Goal: Task Accomplishment & Management: Manage account settings

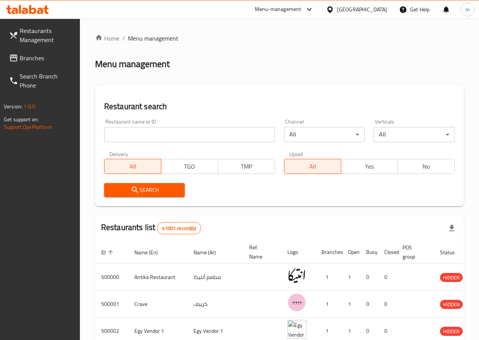
click at [33, 33] on span "Restaurants Management" at bounding box center [47, 35] width 54 height 18
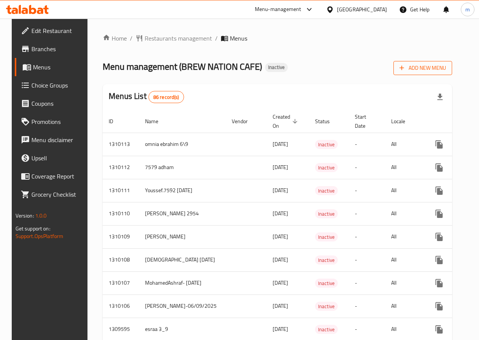
click at [436, 67] on span "Add New Menu" at bounding box center [423, 67] width 47 height 9
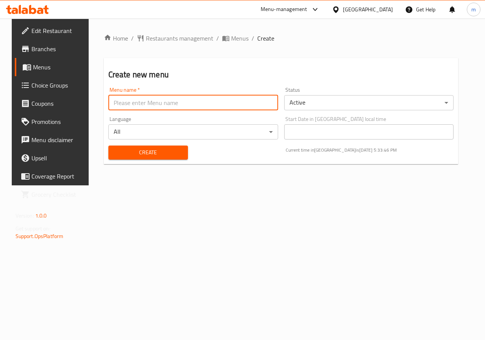
click at [214, 106] on input "text" at bounding box center [193, 102] width 170 height 15
click at [146, 104] on input "mohamed islam 7581 6/9/2025 menu(1)" at bounding box center [193, 102] width 170 height 15
type input "mohamed islam 7581 6/9/2025 menu(1)"
click at [108, 145] on button "Create" at bounding box center [148, 152] width 80 height 14
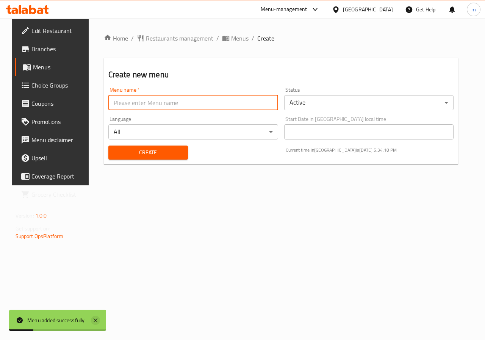
click at [97, 322] on icon at bounding box center [96, 320] width 4 height 4
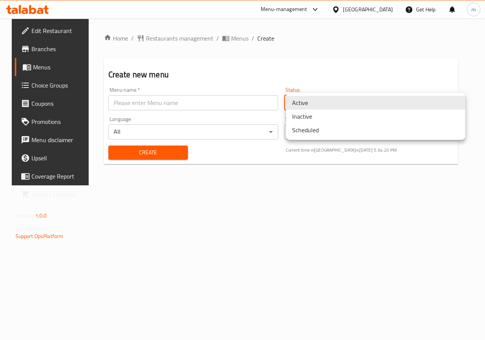
click at [463, 102] on body "​ Menu-management Egypt Get Help m Edit Restaurant Branches Menus Choice Groups…" at bounding box center [242, 179] width 485 height 321
click at [425, 120] on li "Inactive" at bounding box center [375, 116] width 179 height 14
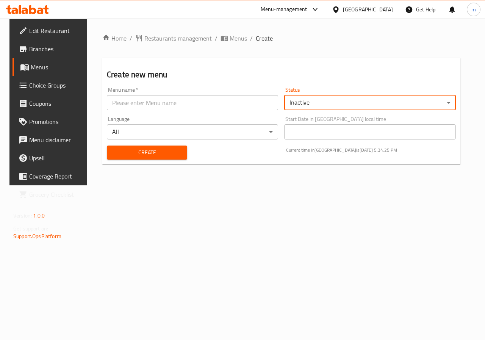
click at [44, 68] on span "Menus" at bounding box center [58, 66] width 54 height 9
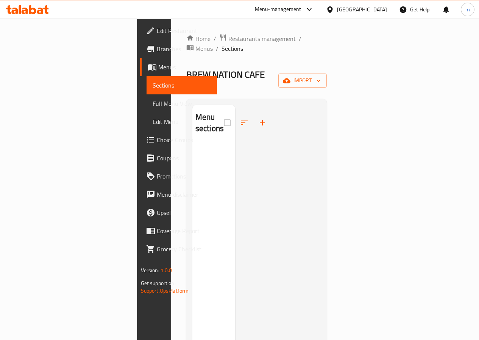
click at [158, 66] on span "Menus" at bounding box center [184, 66] width 53 height 9
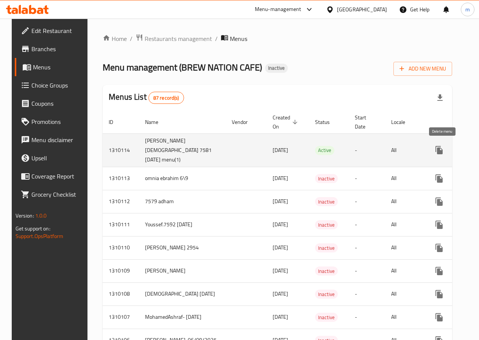
click at [473, 153] on icon "enhanced table" at bounding box center [475, 150] width 5 height 7
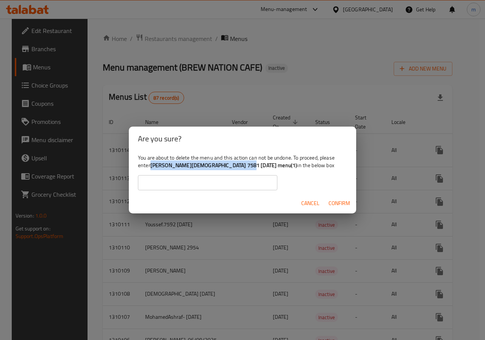
drag, startPoint x: 151, startPoint y: 166, endPoint x: 245, endPoint y: 166, distance: 94.3
click at [245, 166] on div "You are about to delete the menu and this action can not be undone. To proceed,…" at bounding box center [242, 172] width 227 height 42
copy b "mohamed islam 7581 6/9/2025 menu(1)"
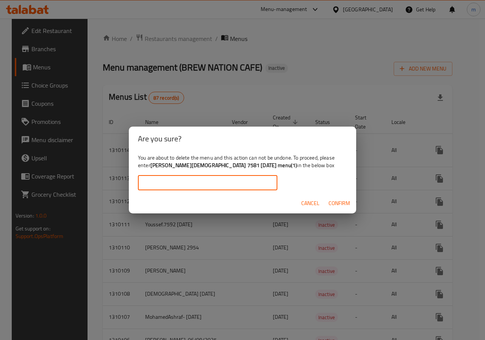
click at [209, 183] on input "text" at bounding box center [207, 182] width 139 height 15
paste input "mohamed islam 7581 6/9/2025 menu(1)"
type input "mohamed islam 7581 6/9/2025 menu(1)"
click at [331, 202] on span "Confirm" at bounding box center [339, 202] width 22 height 9
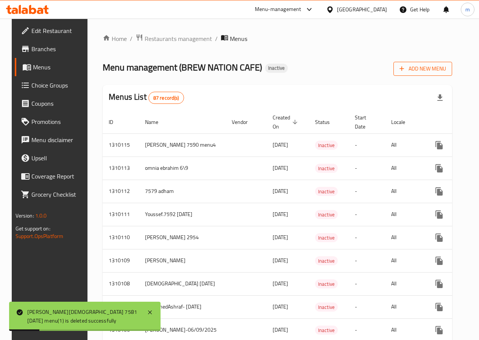
click at [425, 70] on span "Add New Menu" at bounding box center [423, 68] width 47 height 9
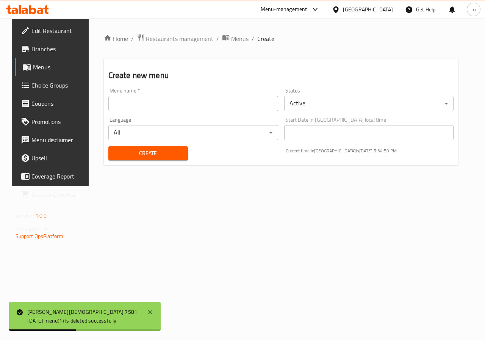
click at [375, 103] on body "mohamed islam 7581 6/9/2025 menu(1) is deleted successfully ​ Menu-management E…" at bounding box center [242, 179] width 485 height 321
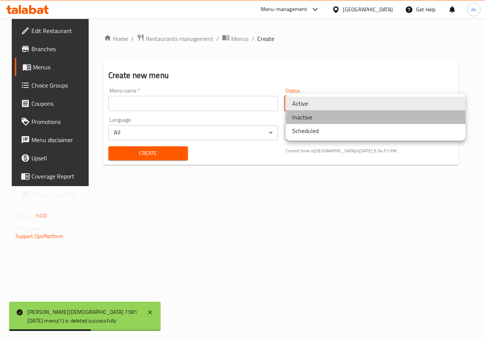
click at [328, 118] on li "Inactive" at bounding box center [375, 117] width 179 height 14
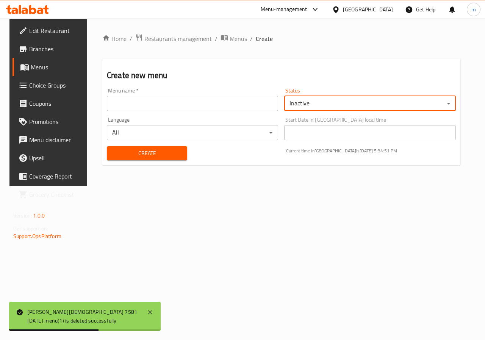
click at [191, 106] on input "text" at bounding box center [192, 103] width 171 height 15
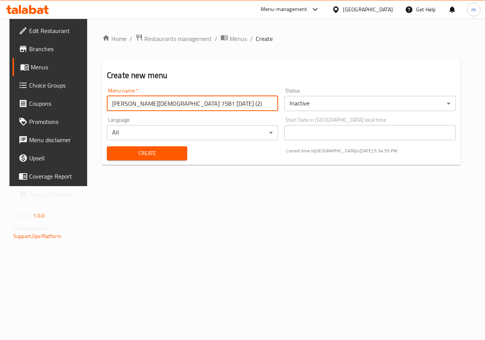
click at [193, 104] on input "mohamed islam 7581 3/9/2025 (2)" at bounding box center [192, 103] width 171 height 15
click at [166, 103] on input "mohamed islam 7581 3/9/2025 (1)" at bounding box center [192, 103] width 171 height 15
click at [201, 101] on input "mohamed islam 7581 6/9/2025 (1)" at bounding box center [192, 103] width 171 height 15
type input "mohamed islam 7581 6/9/2025 (1)"
click at [150, 149] on span "Create" at bounding box center [147, 152] width 68 height 9
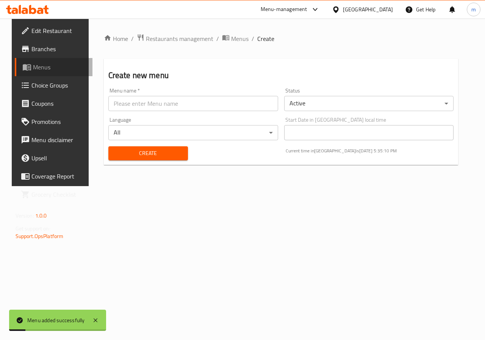
click at [39, 65] on span "Menus" at bounding box center [60, 66] width 54 height 9
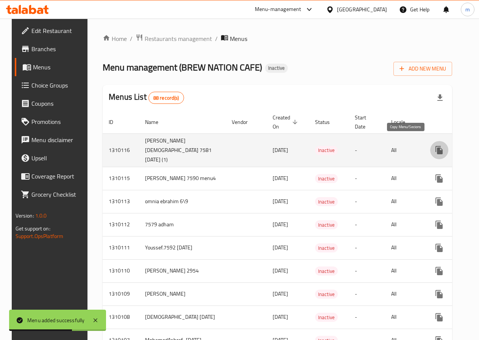
click at [436, 147] on icon "more" at bounding box center [439, 150] width 7 height 8
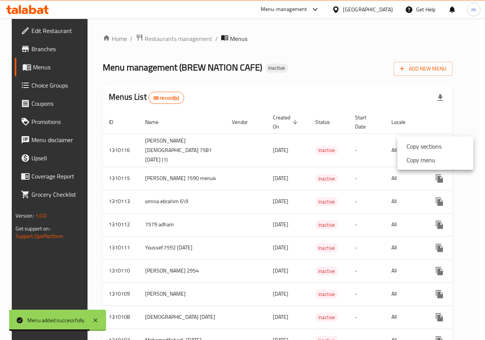
click at [333, 147] on div at bounding box center [242, 170] width 485 height 340
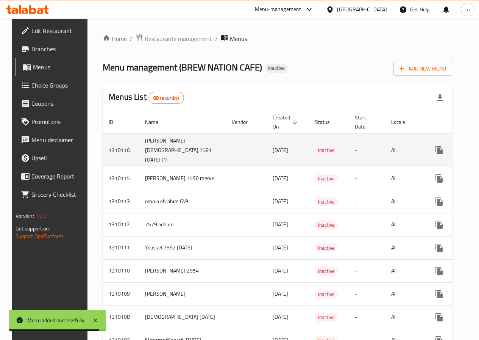
click at [139, 144] on td "mohamed islam 7581 6/9/2025 (1)" at bounding box center [182, 149] width 87 height 33
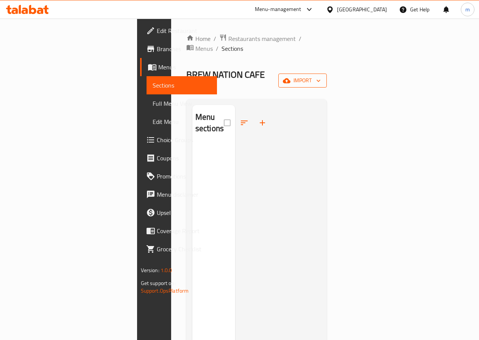
click at [321, 76] on span "import" at bounding box center [302, 80] width 36 height 9
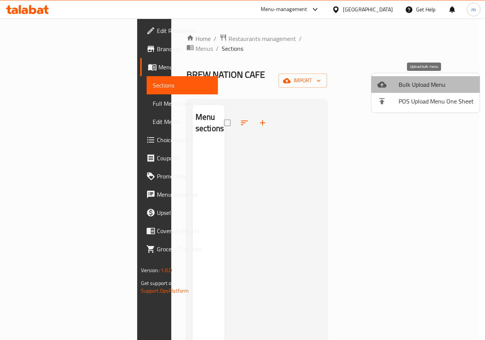
click at [441, 91] on li "Bulk Upload Menu" at bounding box center [425, 84] width 108 height 17
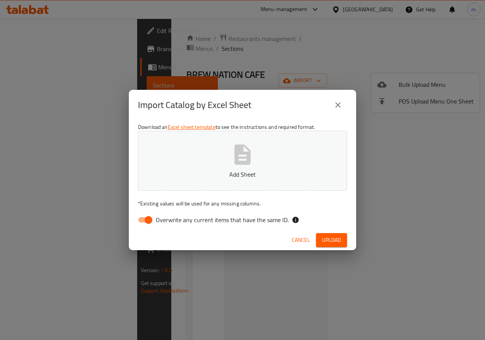
click at [138, 217] on input "Overwrite any current items that have the same ID." at bounding box center [148, 219] width 43 height 14
checkbox input "false"
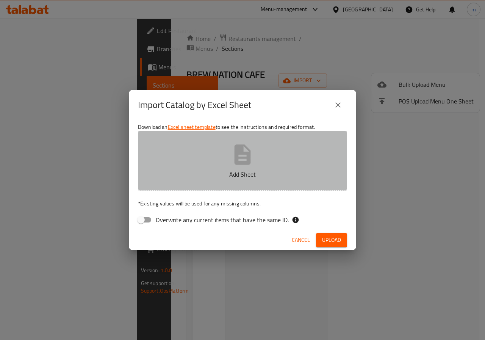
click at [249, 155] on icon "button" at bounding box center [242, 154] width 16 height 20
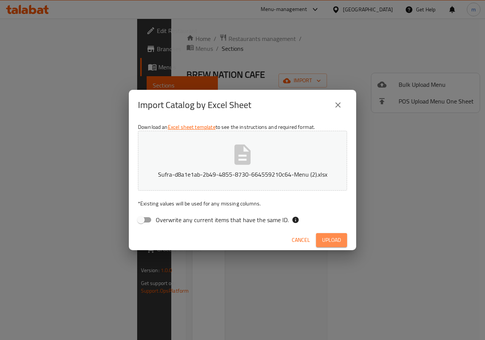
click at [324, 235] on span "Upload" at bounding box center [331, 239] width 19 height 9
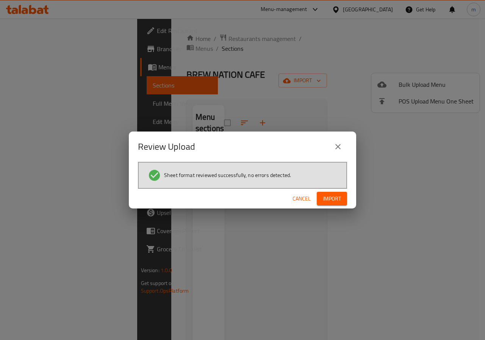
click at [332, 199] on span "Import" at bounding box center [332, 198] width 18 height 9
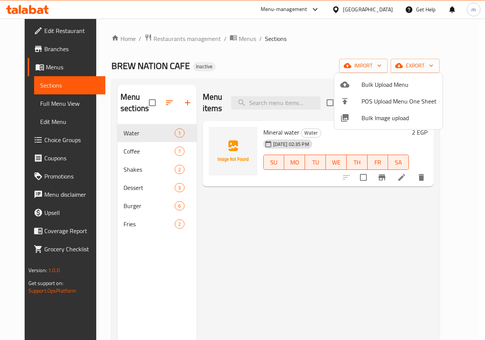
click at [389, 239] on div at bounding box center [242, 170] width 485 height 340
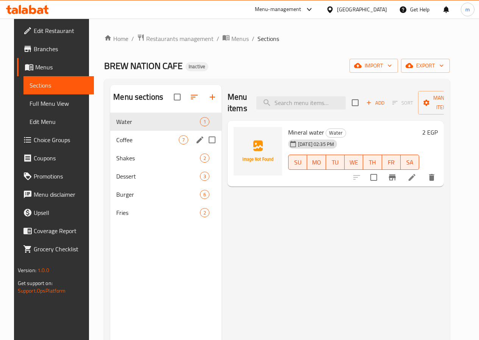
drag, startPoint x: 151, startPoint y: 155, endPoint x: 142, endPoint y: 165, distance: 13.4
click at [179, 144] on div "7" at bounding box center [183, 139] width 9 height 9
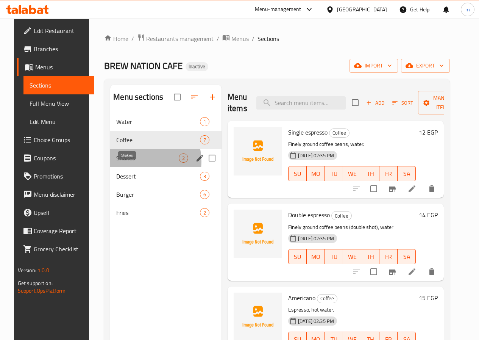
click at [128, 162] on span "Shakes" at bounding box center [147, 157] width 62 height 9
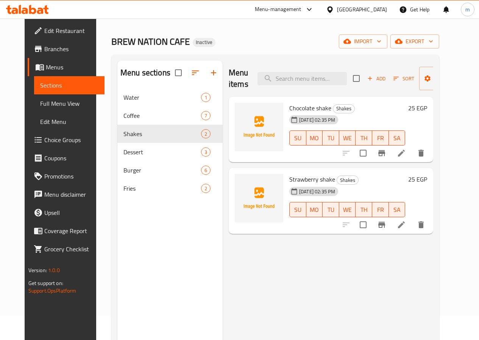
scroll to position [38, 0]
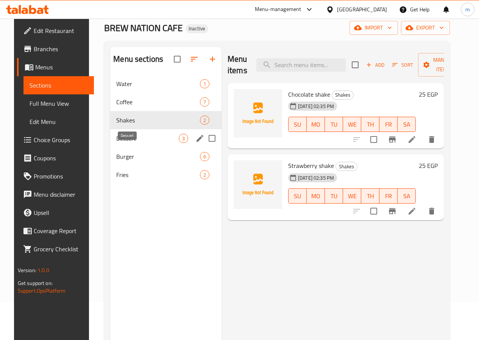
click at [139, 143] on span "Dessert" at bounding box center [147, 138] width 62 height 9
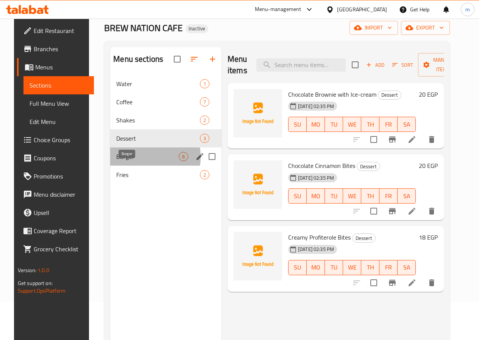
click at [130, 161] on span "Burger" at bounding box center [147, 156] width 62 height 9
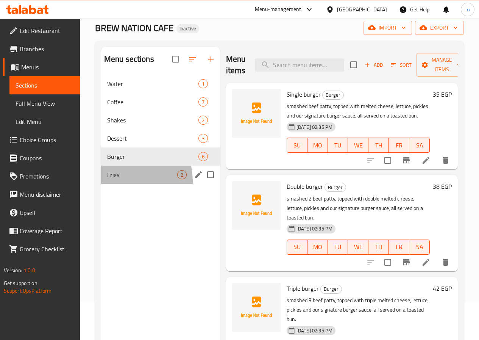
click at [125, 184] on div "Fries 2" at bounding box center [160, 175] width 119 height 18
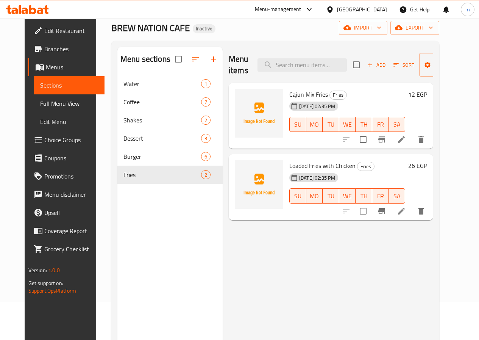
click at [45, 106] on span "Full Menu View" at bounding box center [69, 103] width 58 height 9
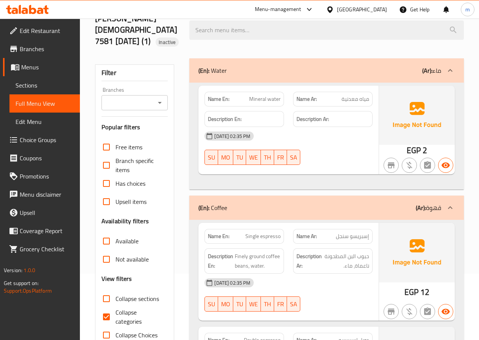
scroll to position [114, 0]
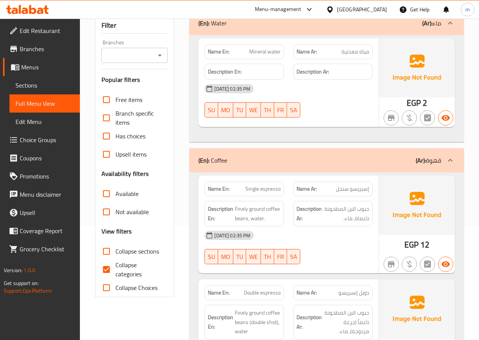
drag, startPoint x: 105, startPoint y: 259, endPoint x: 110, endPoint y: 259, distance: 4.9
click at [105, 260] on input "Collapse categories" at bounding box center [106, 269] width 18 height 18
checkbox input "false"
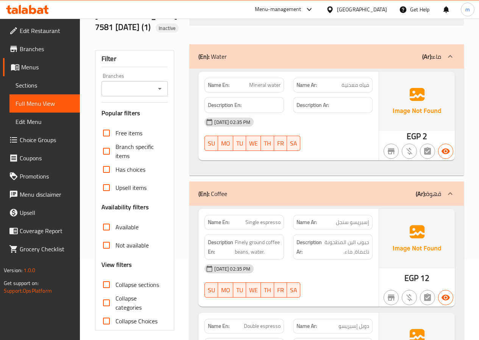
scroll to position [76, 0]
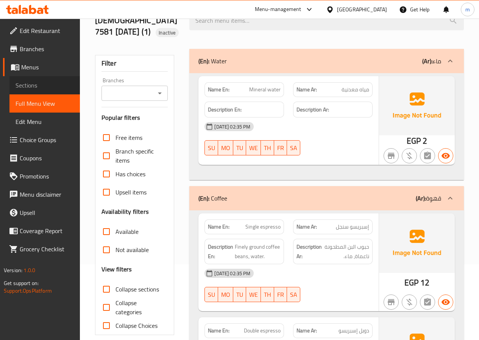
click at [64, 81] on link "Sections" at bounding box center [44, 85] width 70 height 18
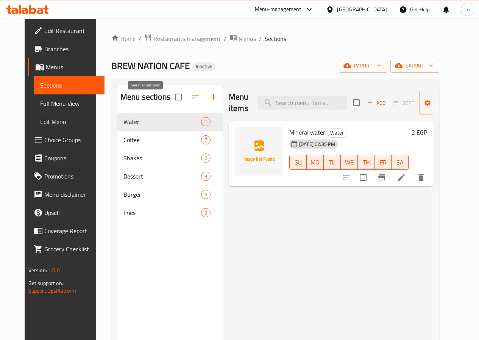
click at [170, 105] on input "checkbox" at bounding box center [178, 97] width 16 height 16
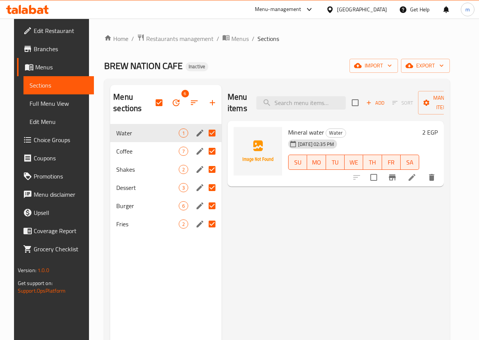
click at [233, 190] on div "Menu items Add Sort Manage items Mineral water Water 06-09-2025 02:35 PM SU MO …" at bounding box center [333, 255] width 222 height 340
click at [151, 102] on input "checkbox" at bounding box center [159, 103] width 16 height 16
checkbox input "false"
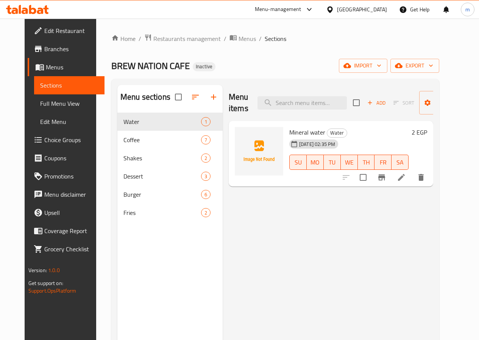
click at [31, 60] on link "Menus" at bounding box center [66, 67] width 77 height 18
